Goal: Task Accomplishment & Management: Use online tool/utility

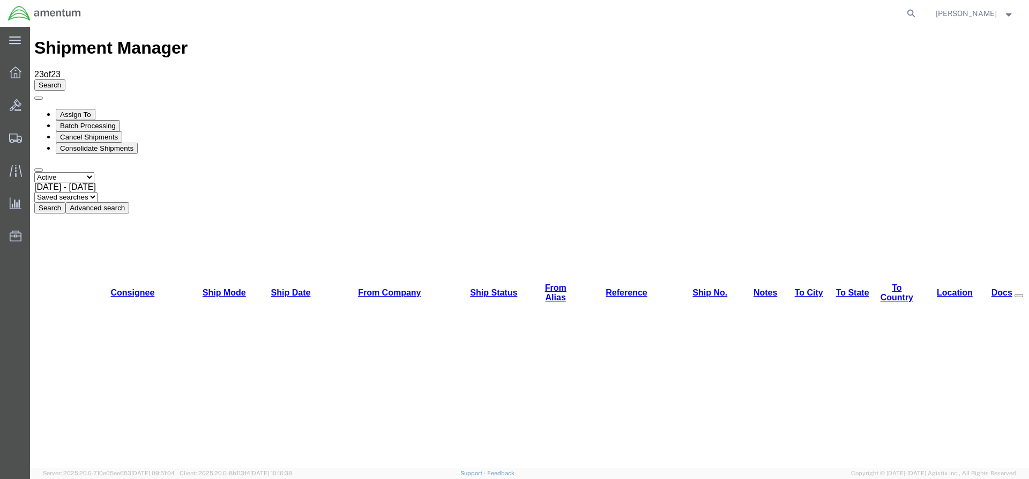
click at [65, 202] on button "Search" at bounding box center [49, 207] width 31 height 11
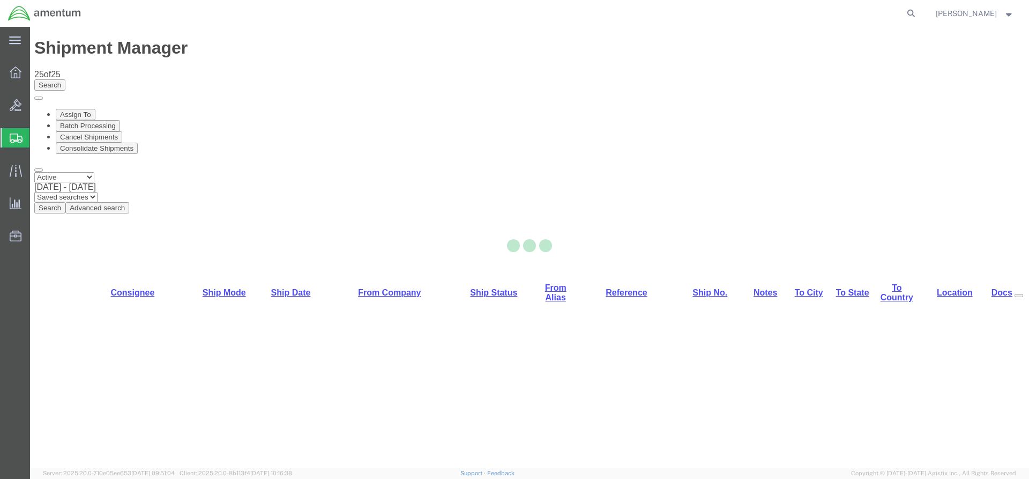
select select "42668"
select select "42675"
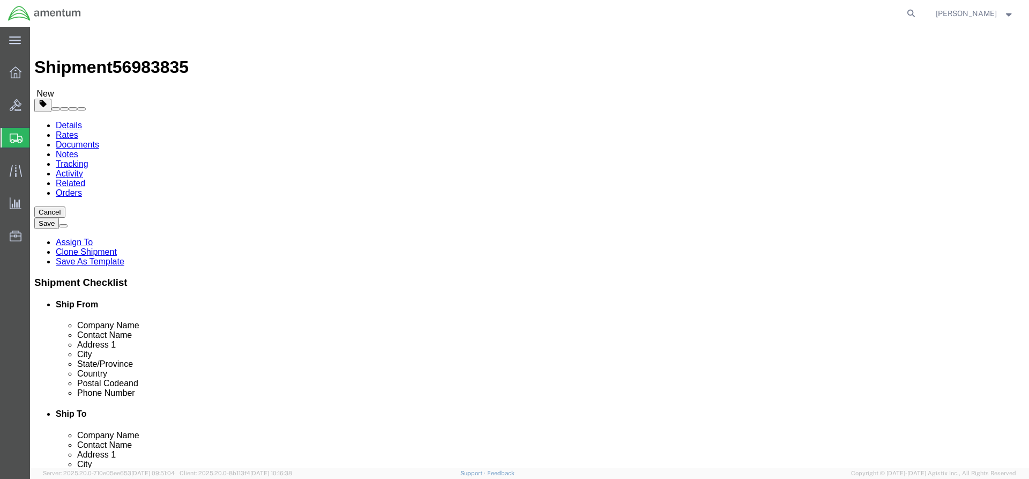
click button "Rate Shipment"
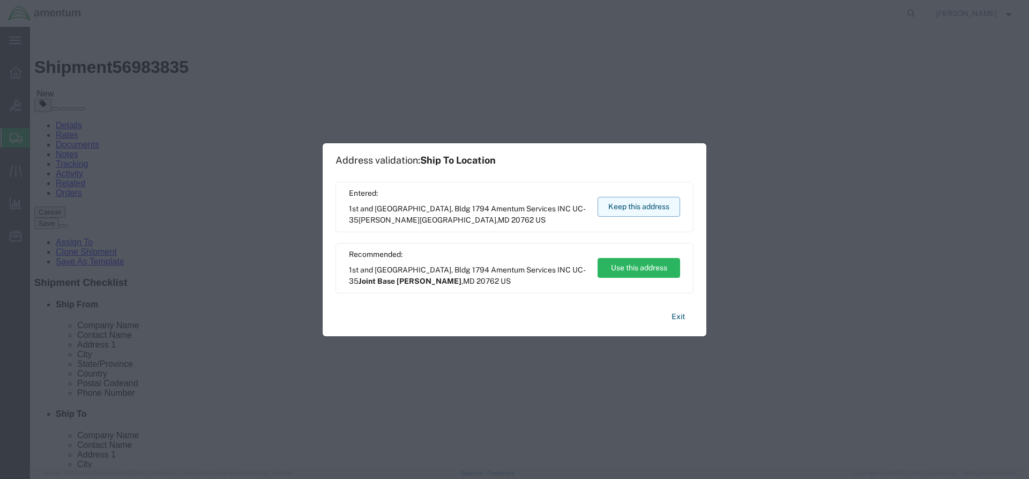
click at [630, 206] on button "Keep this address" at bounding box center [639, 207] width 83 height 20
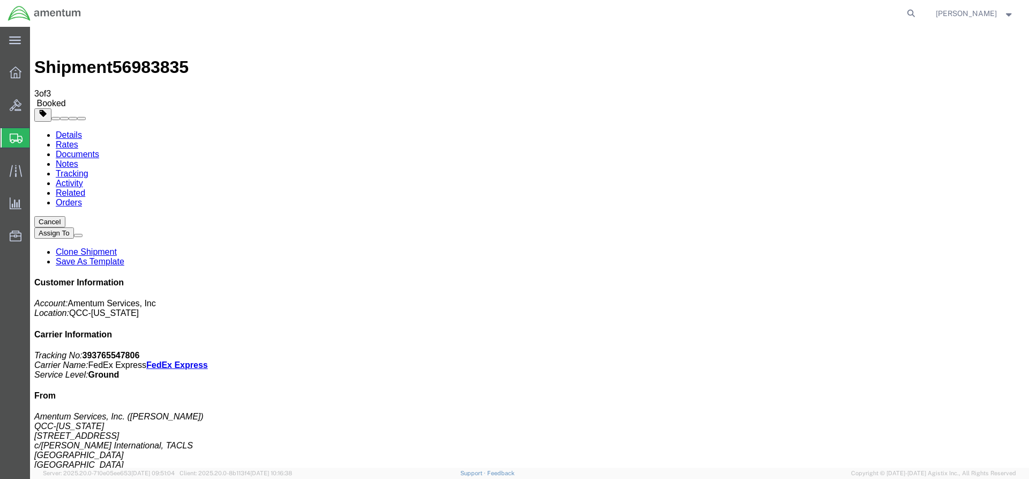
drag, startPoint x: 57, startPoint y: 196, endPoint x: 444, endPoint y: 192, distance: 386.5
click at [20, 73] on icon at bounding box center [16, 72] width 12 height 12
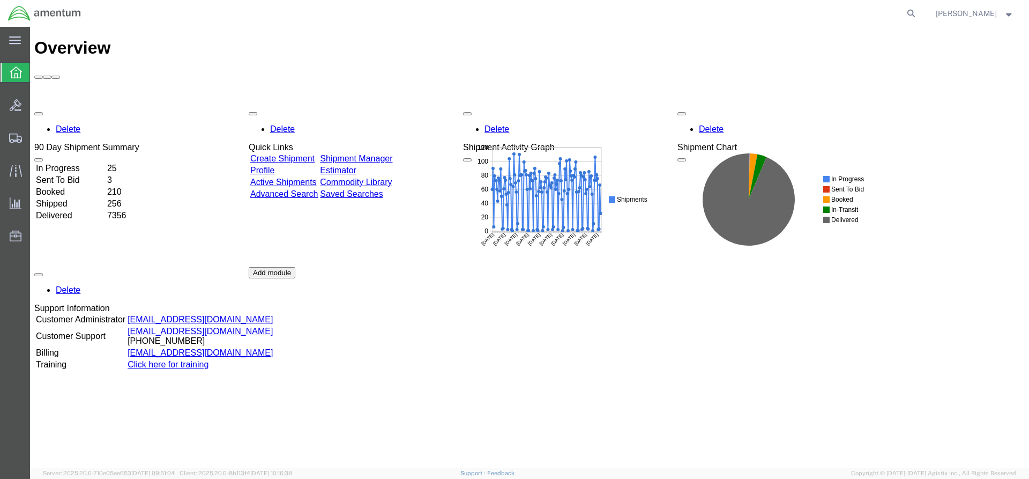
click at [375, 154] on link "Shipment Manager" at bounding box center [356, 158] width 72 height 9
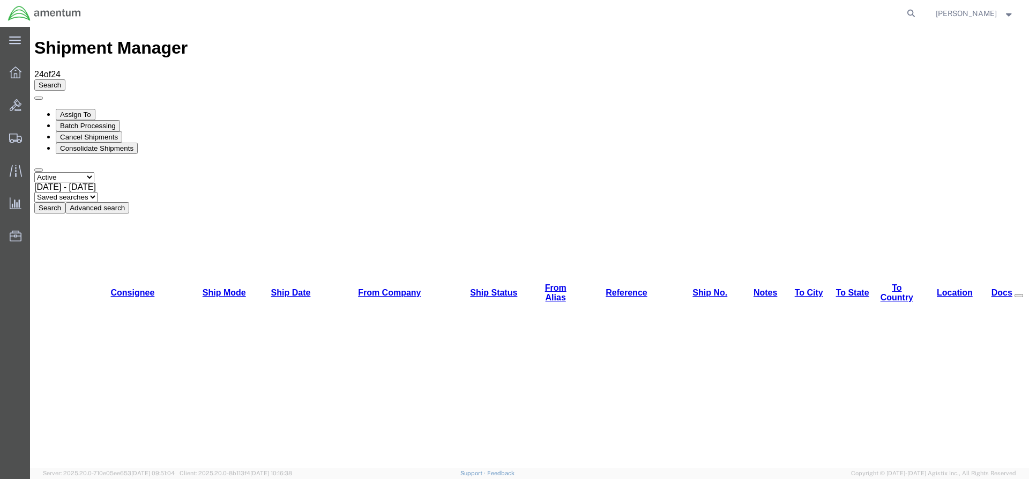
click at [65, 202] on button "Search" at bounding box center [49, 207] width 31 height 11
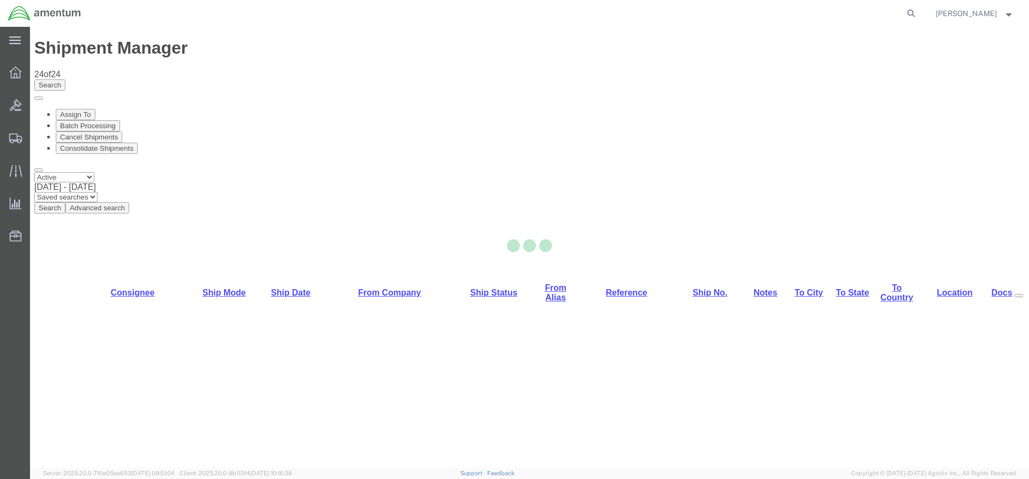
click at [340, 73] on div at bounding box center [529, 247] width 999 height 441
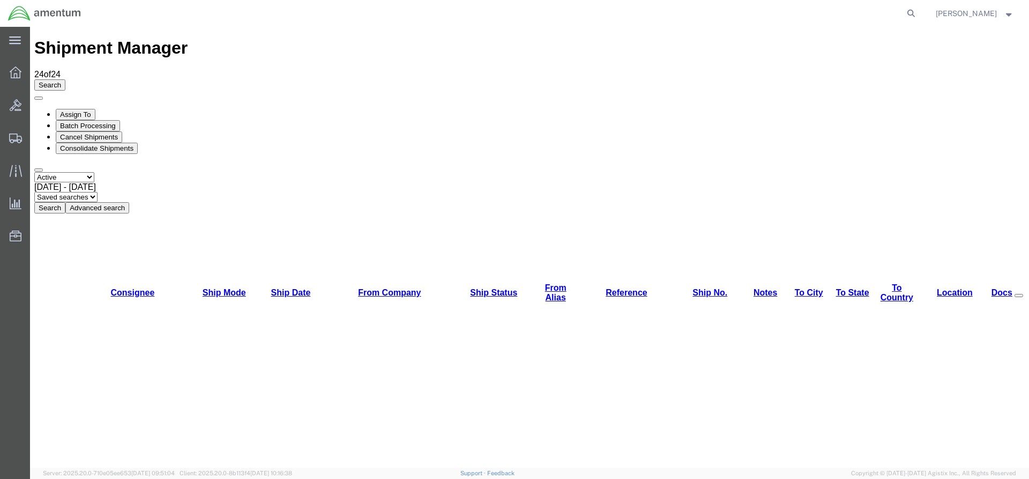
click at [65, 202] on button "Search" at bounding box center [49, 207] width 31 height 11
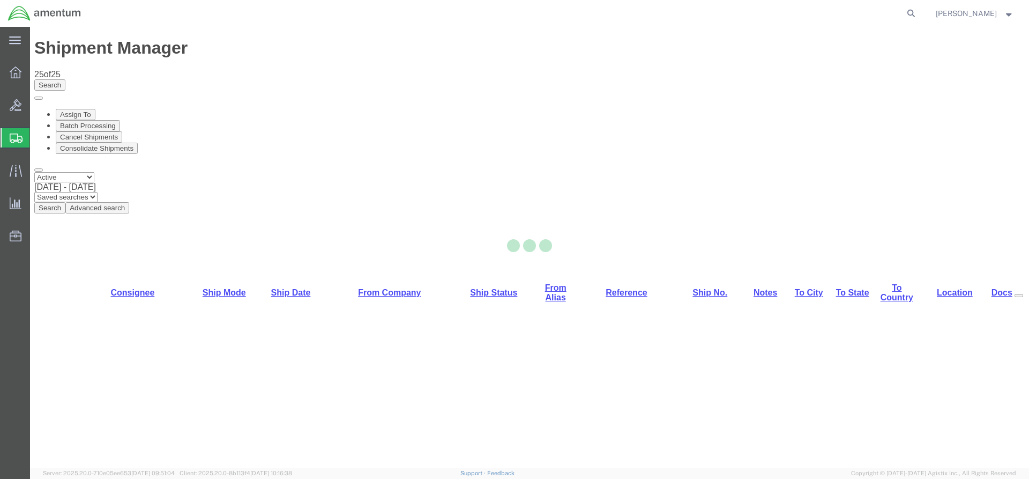
select select "42668"
select select "42692"
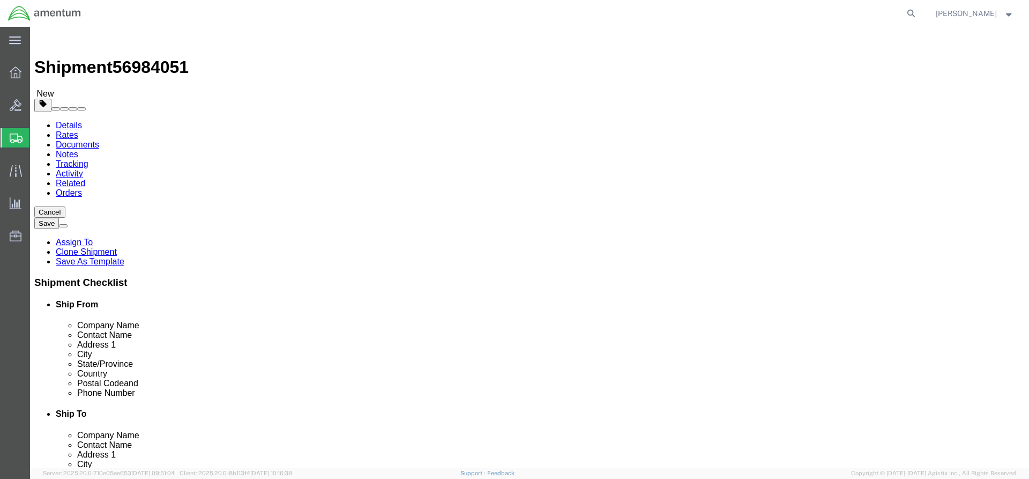
click button "Rate Shipment"
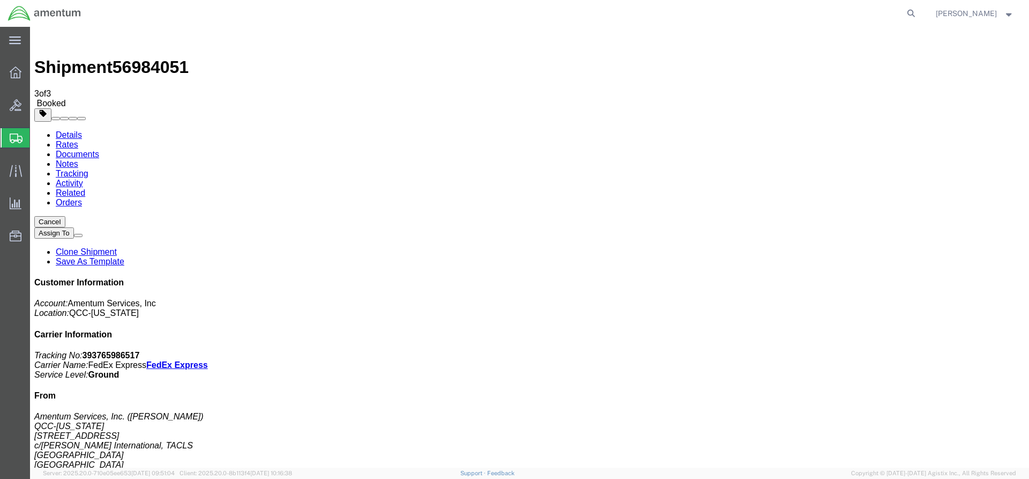
click at [13, 62] on div at bounding box center [16, 72] width 30 height 21
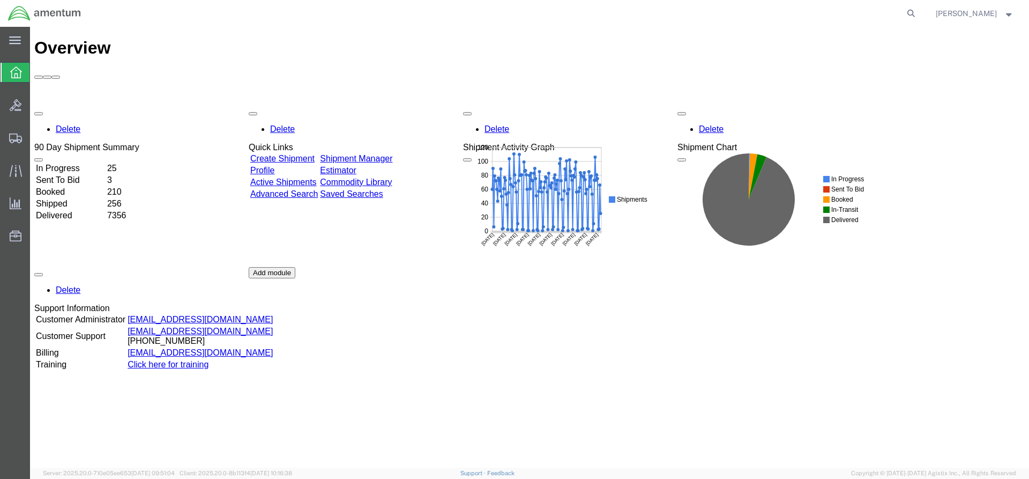
click at [368, 106] on div "Delete 90 Day Shipment Summary In Progress 25 Sent To Bid 3 Booked 210 Shipped …" at bounding box center [529, 267] width 991 height 322
click at [373, 154] on link "Shipment Manager" at bounding box center [356, 158] width 72 height 9
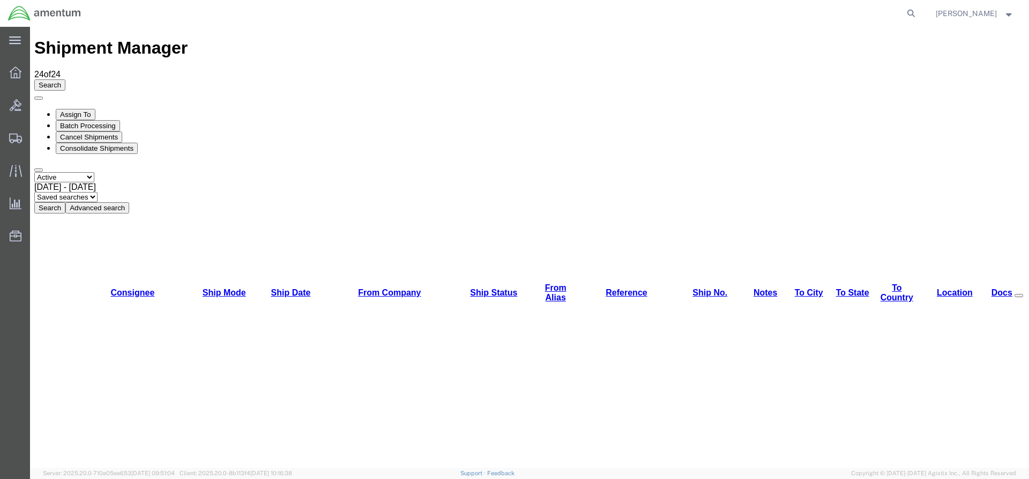
drag, startPoint x: 328, startPoint y: 81, endPoint x: 321, endPoint y: 72, distance: 11.5
click at [326, 172] on div "Select status Active All Shipments Approved Booked Canceled Delivered Denied Ne…" at bounding box center [529, 192] width 991 height 41
click at [333, 79] on div "Search Assign To Batch Processing Cancel Shipments Consolidate Shipments Select…" at bounding box center [529, 146] width 991 height 134
click at [65, 202] on button "Search" at bounding box center [49, 207] width 31 height 11
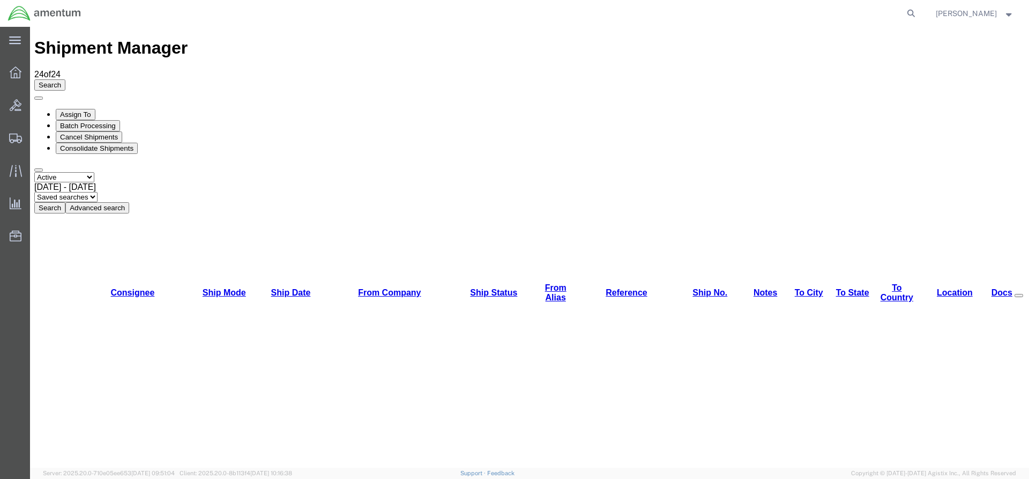
click at [65, 202] on button "Search" at bounding box center [49, 207] width 31 height 11
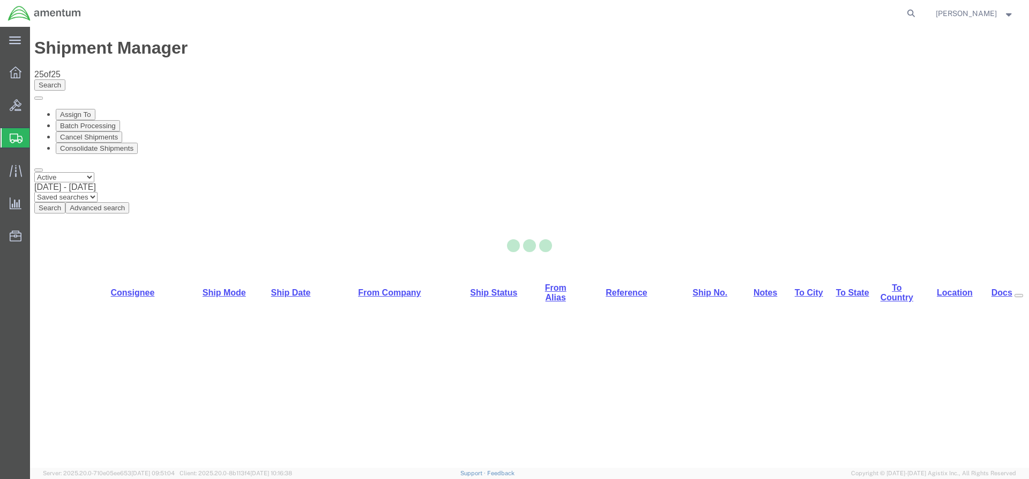
select select "42668"
select select "42715"
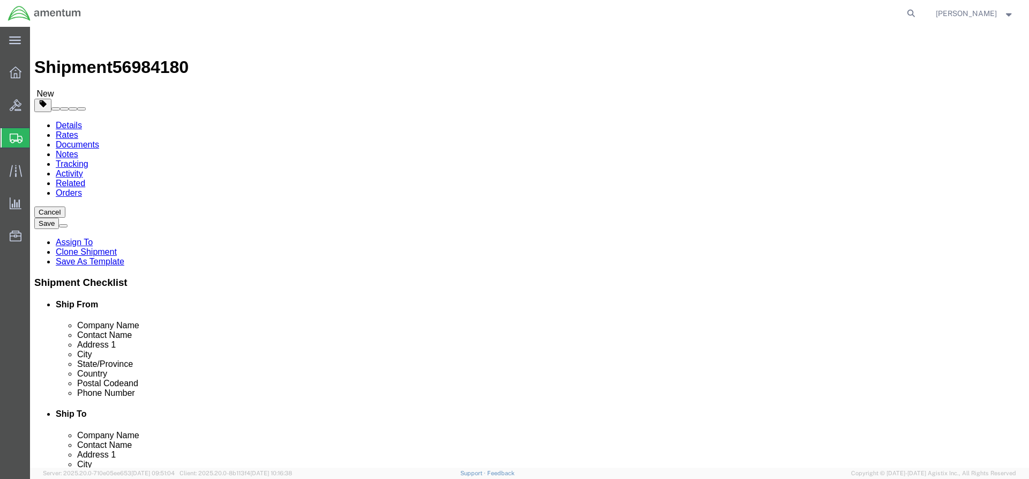
click button "Rate Shipment"
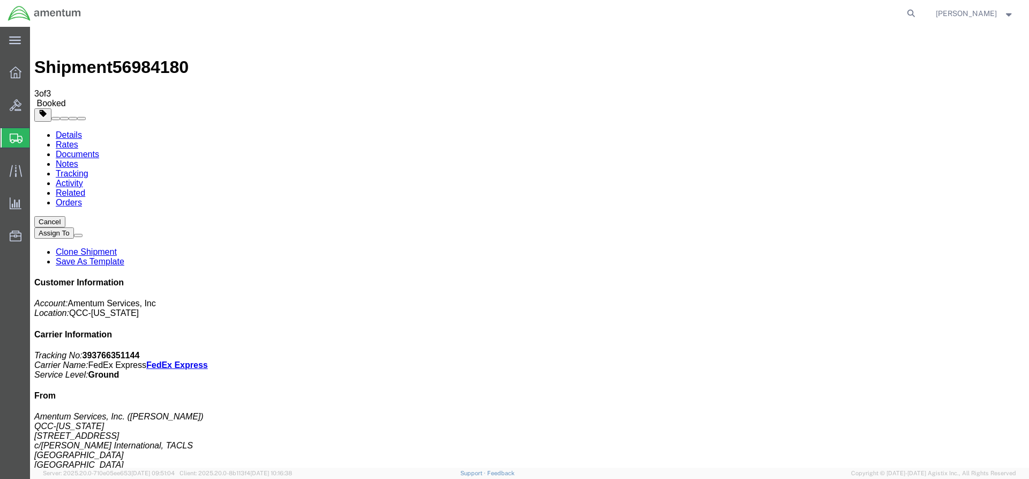
click at [14, 71] on icon at bounding box center [16, 72] width 12 height 12
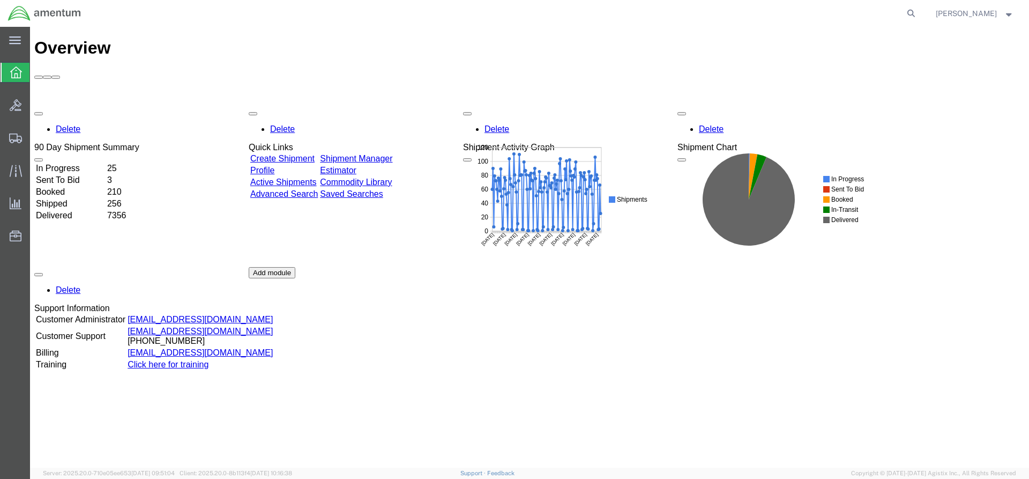
click at [384, 106] on div "Delete 90 Day Shipment Summary In Progress 25 Sent To Bid 3 Booked 210 Shipped …" at bounding box center [529, 267] width 991 height 322
click at [392, 154] on link "Shipment Manager" at bounding box center [356, 158] width 72 height 9
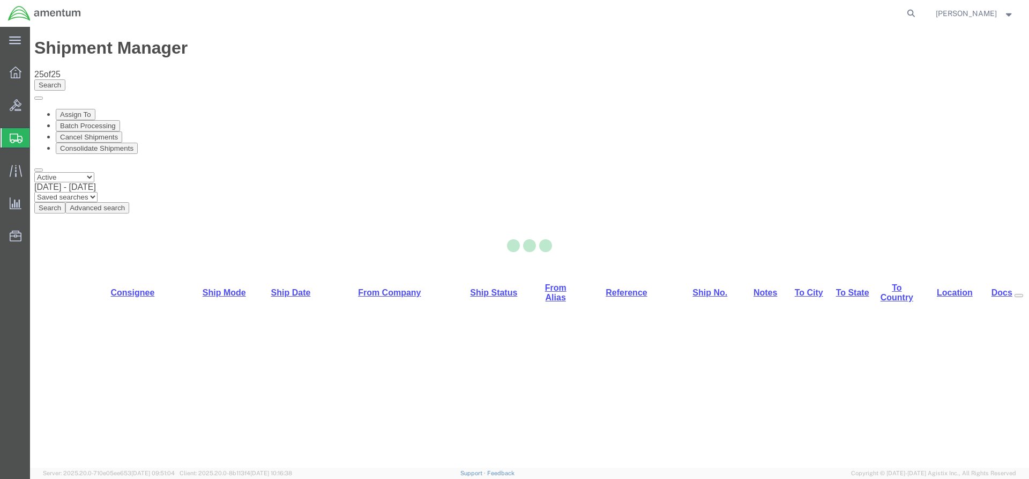
select select "42668"
select select "42718"
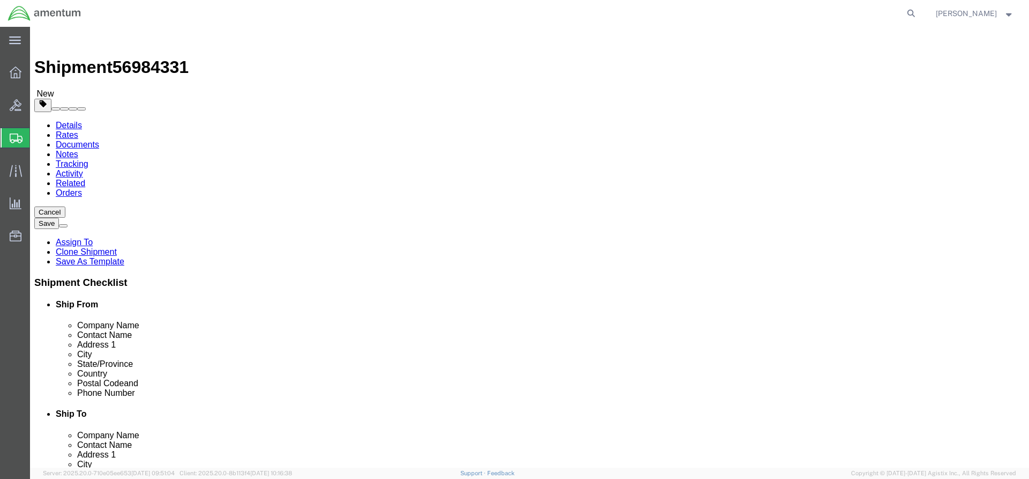
click button "Rate Shipment"
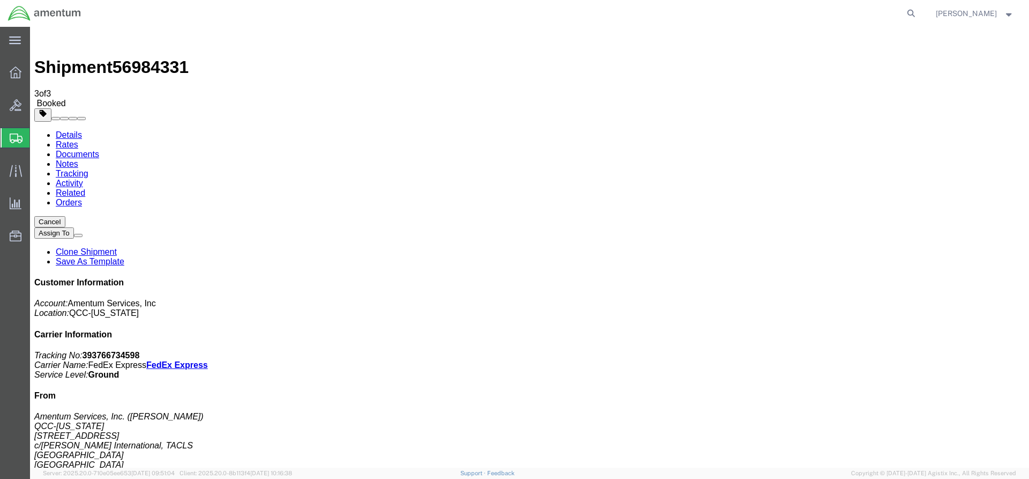
click at [37, 71] on span "Overview" at bounding box center [33, 72] width 8 height 21
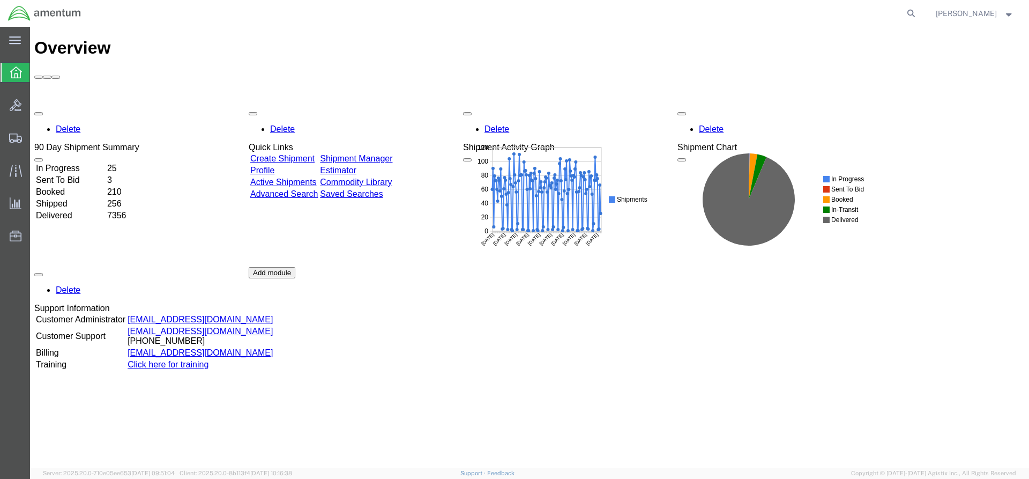
click at [392, 154] on link "Shipment Manager" at bounding box center [356, 158] width 72 height 9
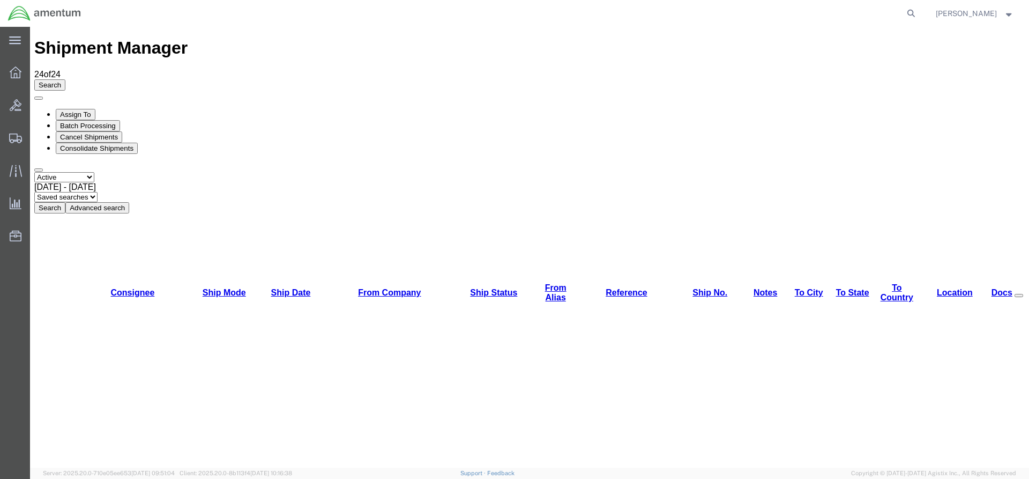
drag, startPoint x: 341, startPoint y: 70, endPoint x: 332, endPoint y: 67, distance: 10.2
click at [65, 202] on button "Search" at bounding box center [49, 207] width 31 height 11
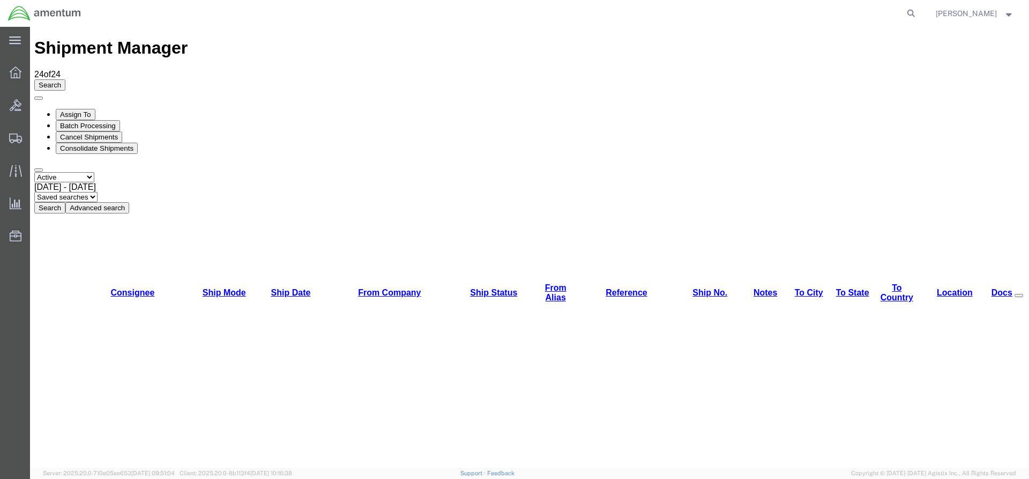
click at [65, 202] on button "Search" at bounding box center [49, 207] width 31 height 11
drag, startPoint x: 359, startPoint y: 103, endPoint x: 329, endPoint y: 78, distance: 39.1
click at [65, 202] on button "Search" at bounding box center [49, 207] width 31 height 11
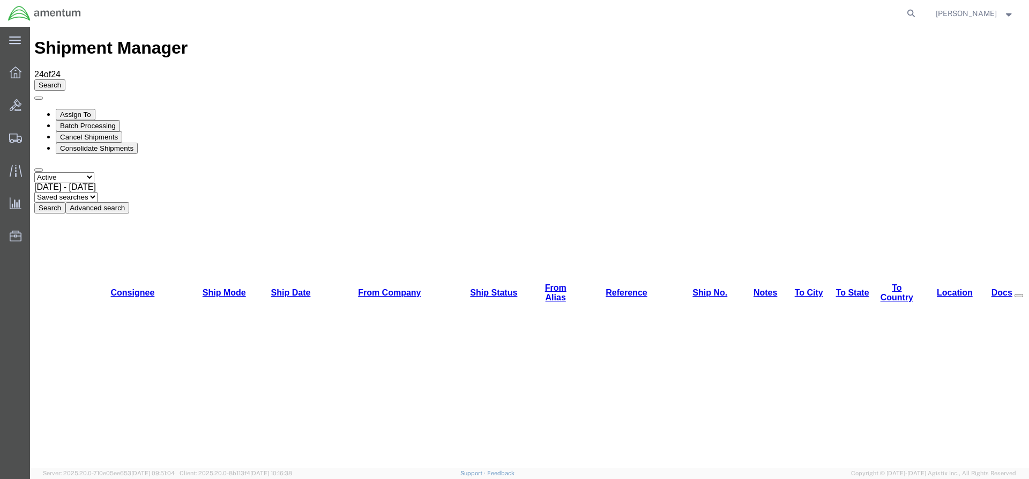
click at [65, 202] on button "Search" at bounding box center [49, 207] width 31 height 11
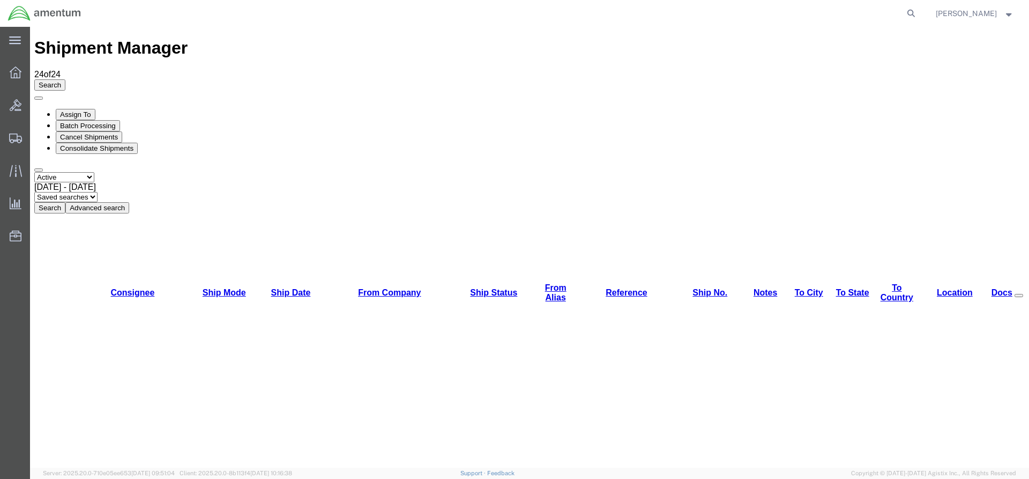
click at [65, 202] on button "Search" at bounding box center [49, 207] width 31 height 11
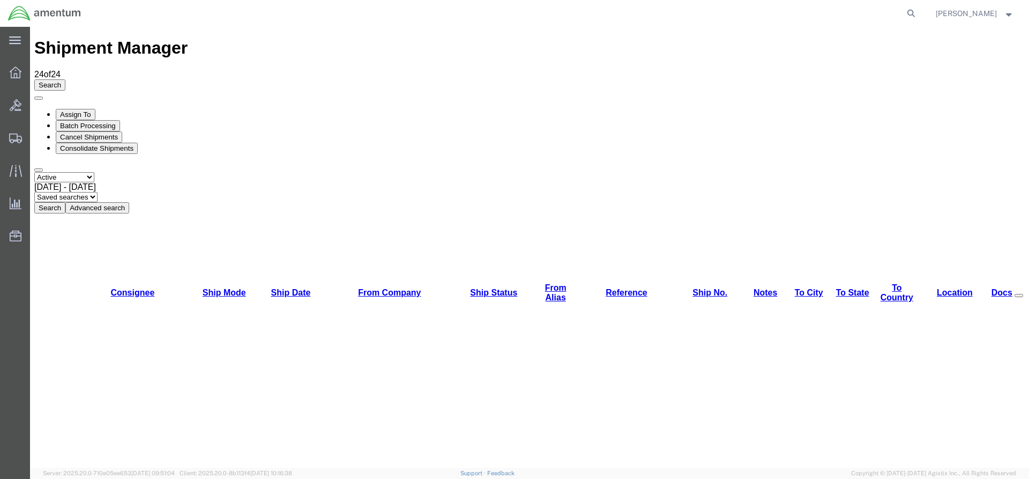
click at [65, 202] on button "Search" at bounding box center [49, 207] width 31 height 11
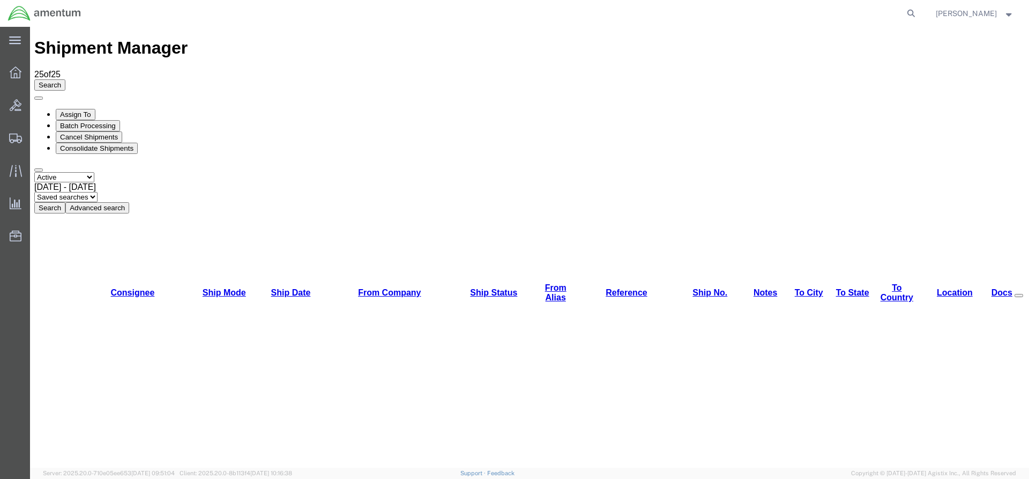
click at [65, 202] on button "Search" at bounding box center [49, 207] width 31 height 11
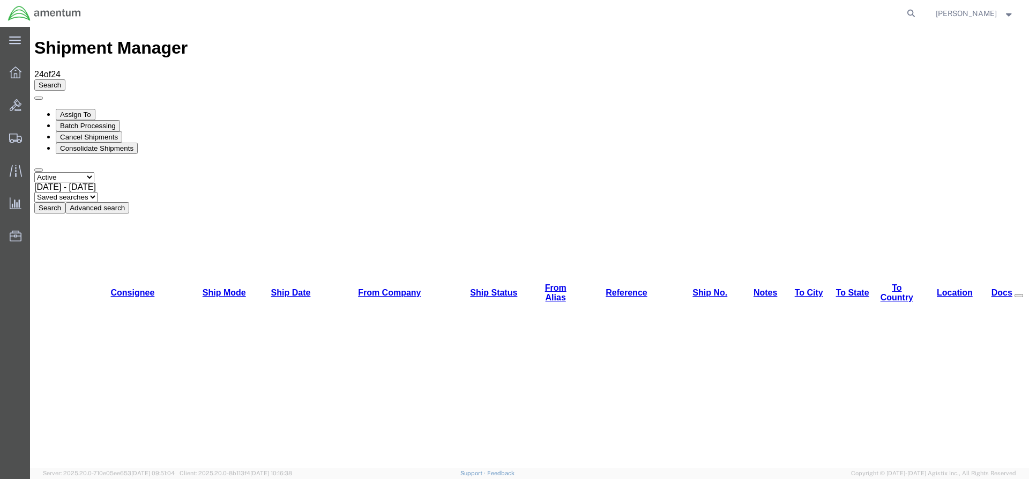
click at [65, 202] on button "Search" at bounding box center [49, 207] width 31 height 11
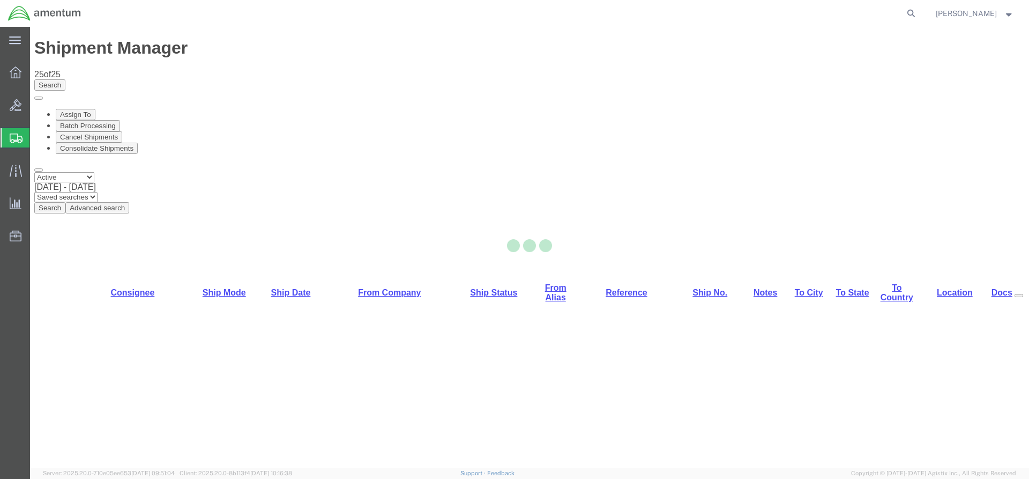
select select "42668"
select select "42735"
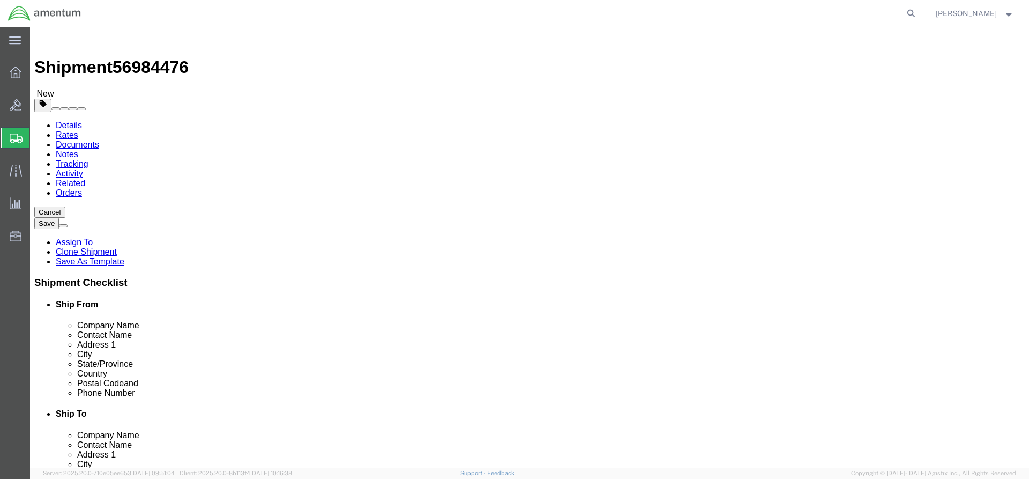
click button "Rate Shipment"
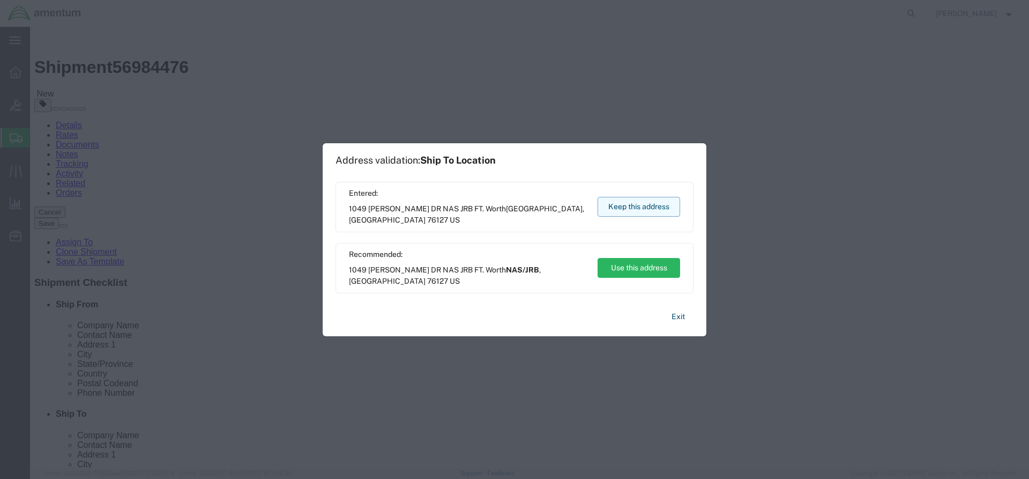
click at [637, 213] on button "Keep this address" at bounding box center [639, 207] width 83 height 20
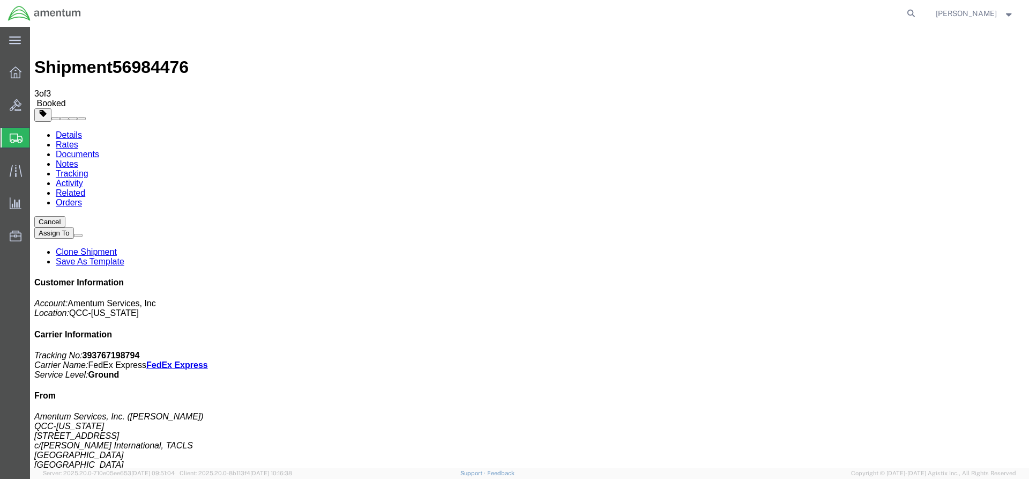
drag, startPoint x: 447, startPoint y: 191, endPoint x: 42, endPoint y: 277, distance: 414.2
click at [17, 75] on icon at bounding box center [16, 72] width 12 height 12
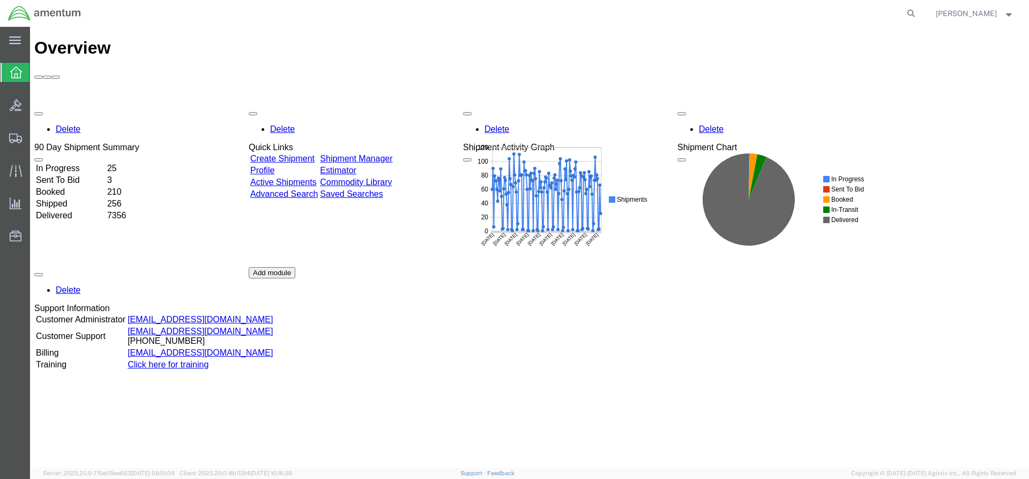
click at [392, 154] on link "Shipment Manager" at bounding box center [356, 158] width 72 height 9
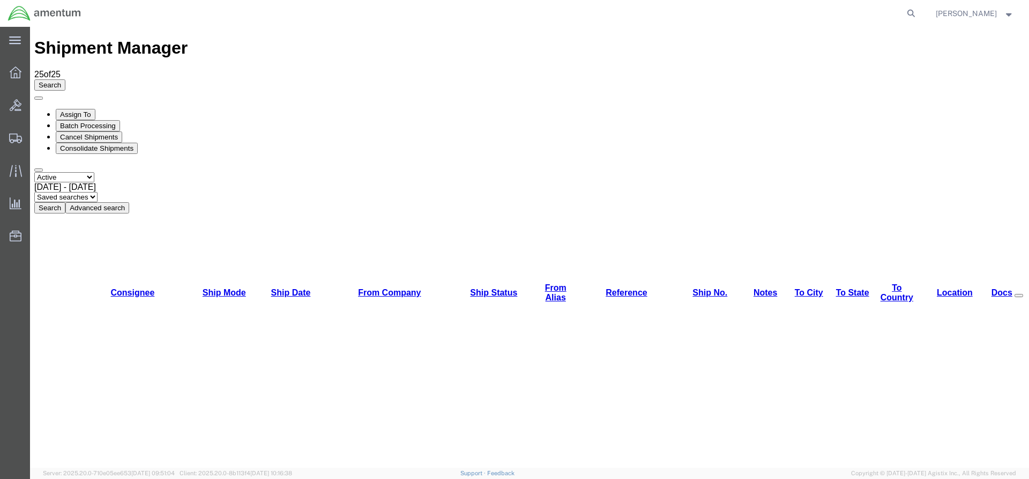
click at [65, 202] on button "Search" at bounding box center [49, 207] width 31 height 11
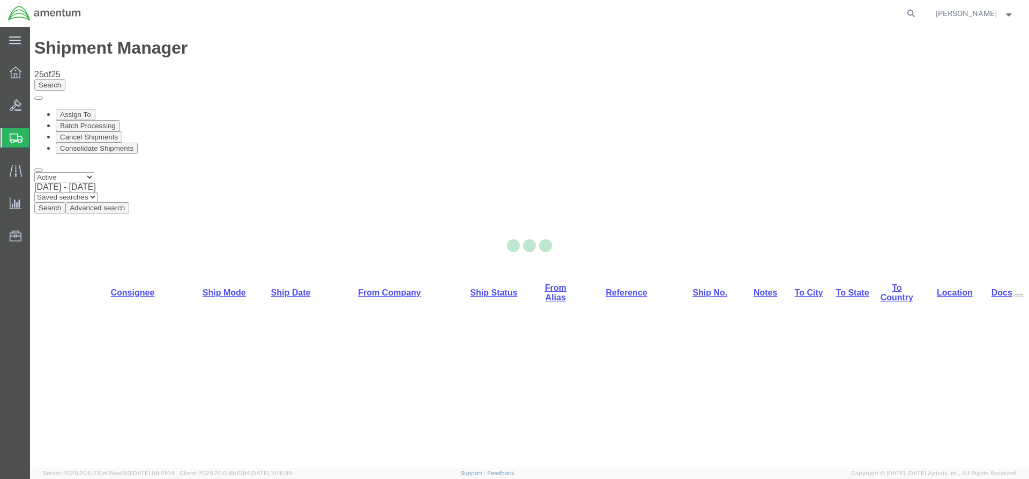
select select "42668"
select select "60191"
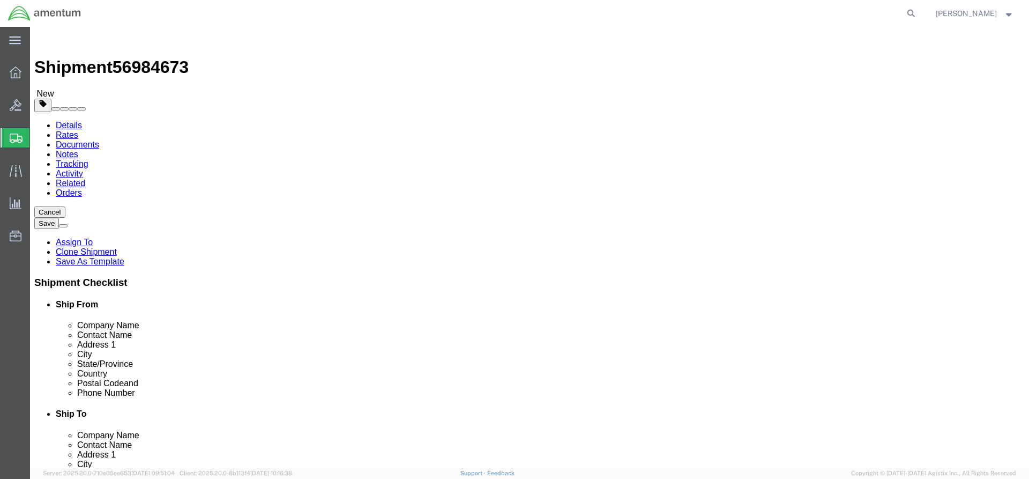
click button "Rate Shipment"
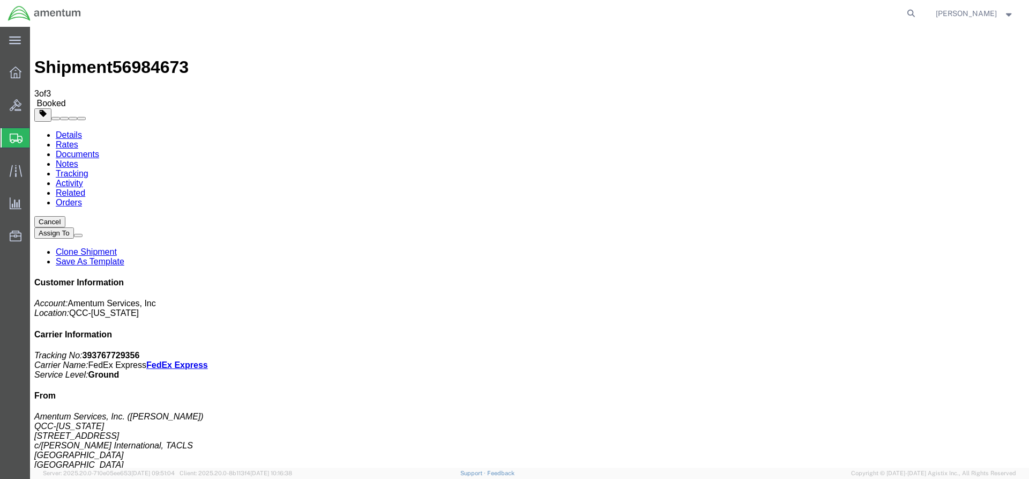
drag, startPoint x: 49, startPoint y: 206, endPoint x: 450, endPoint y: 189, distance: 401.3
click at [17, 75] on icon at bounding box center [16, 72] width 12 height 12
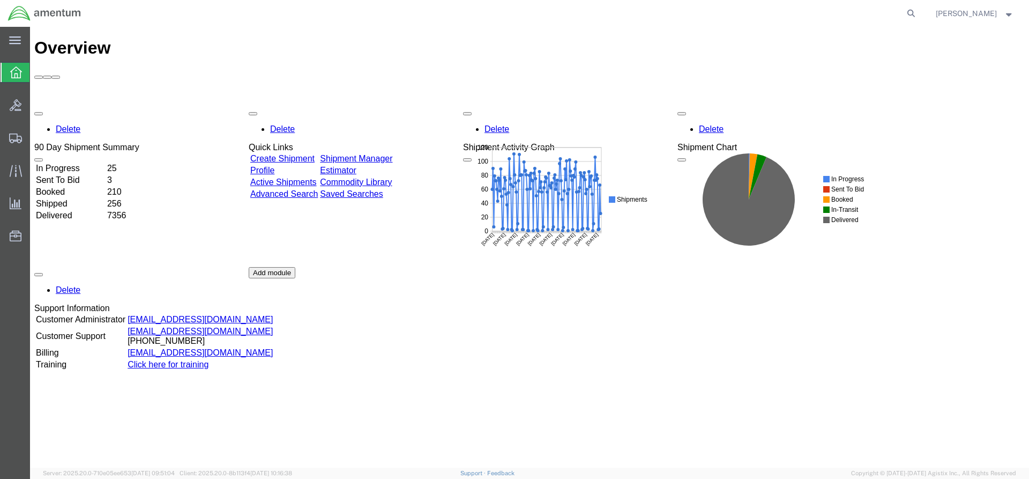
click at [394, 106] on div "Delete 90 Day Shipment Summary In Progress 25 Sent To Bid 3 Booked 210 Shipped …" at bounding box center [529, 267] width 991 height 322
click at [370, 154] on link "Shipment Manager" at bounding box center [356, 158] width 72 height 9
